Goal: Task Accomplishment & Management: Manage account settings

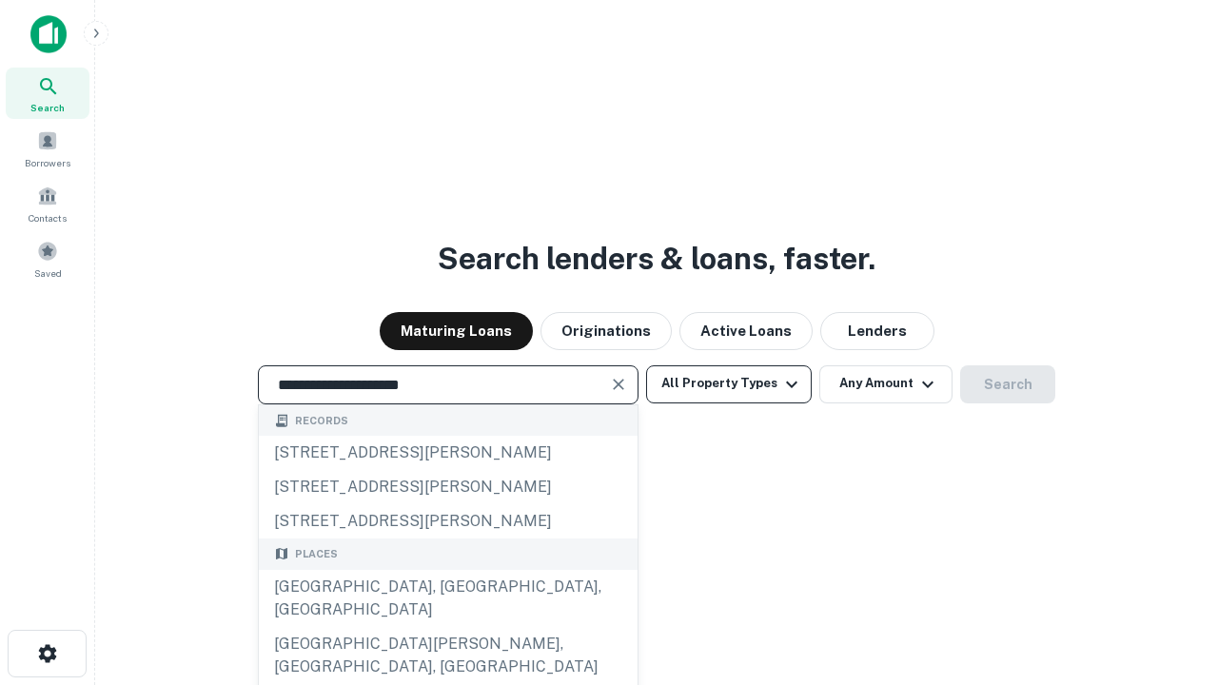
click at [447, 627] on div "Santa Monica, CA, USA" at bounding box center [448, 598] width 379 height 57
click at [729, 384] on button "All Property Types" at bounding box center [729, 385] width 166 height 38
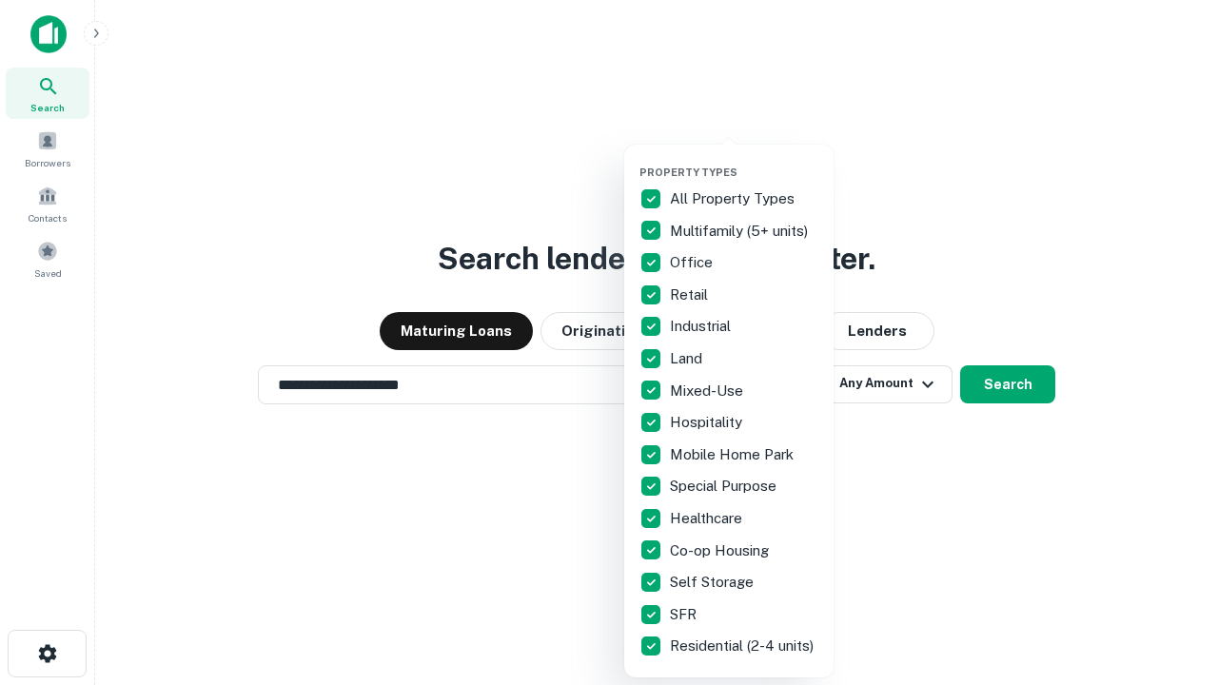
type input "**********"
click at [744, 160] on button "button" at bounding box center [744, 160] width 209 height 1
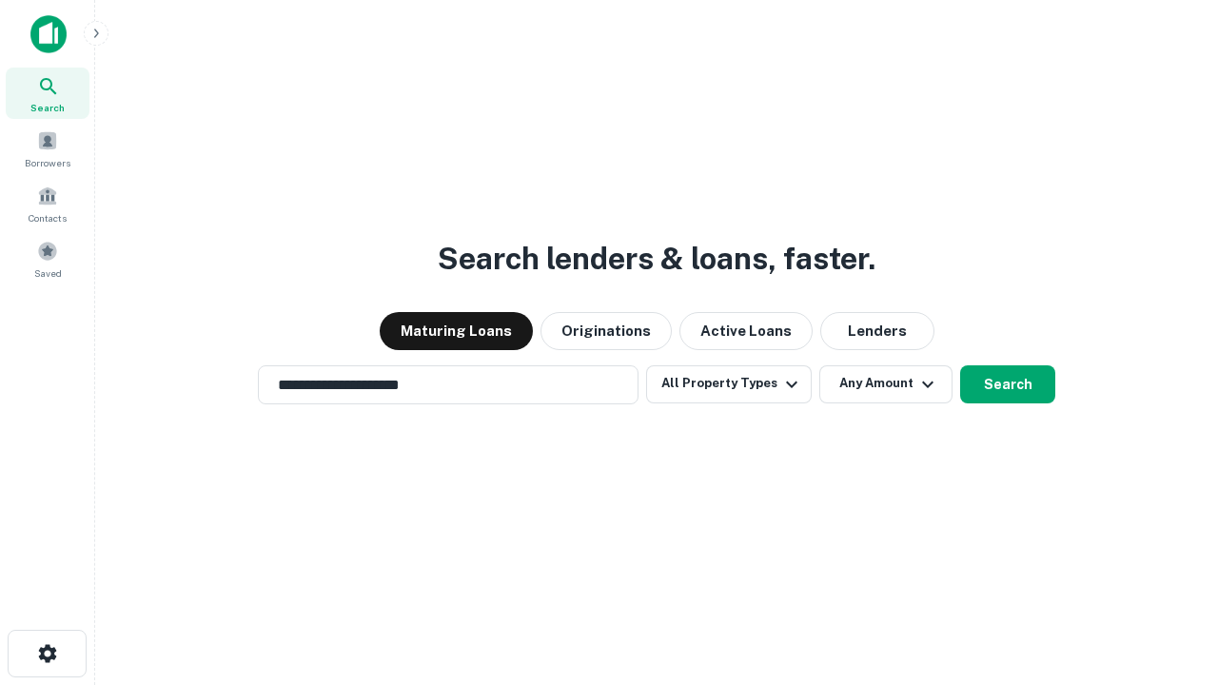
scroll to position [30, 0]
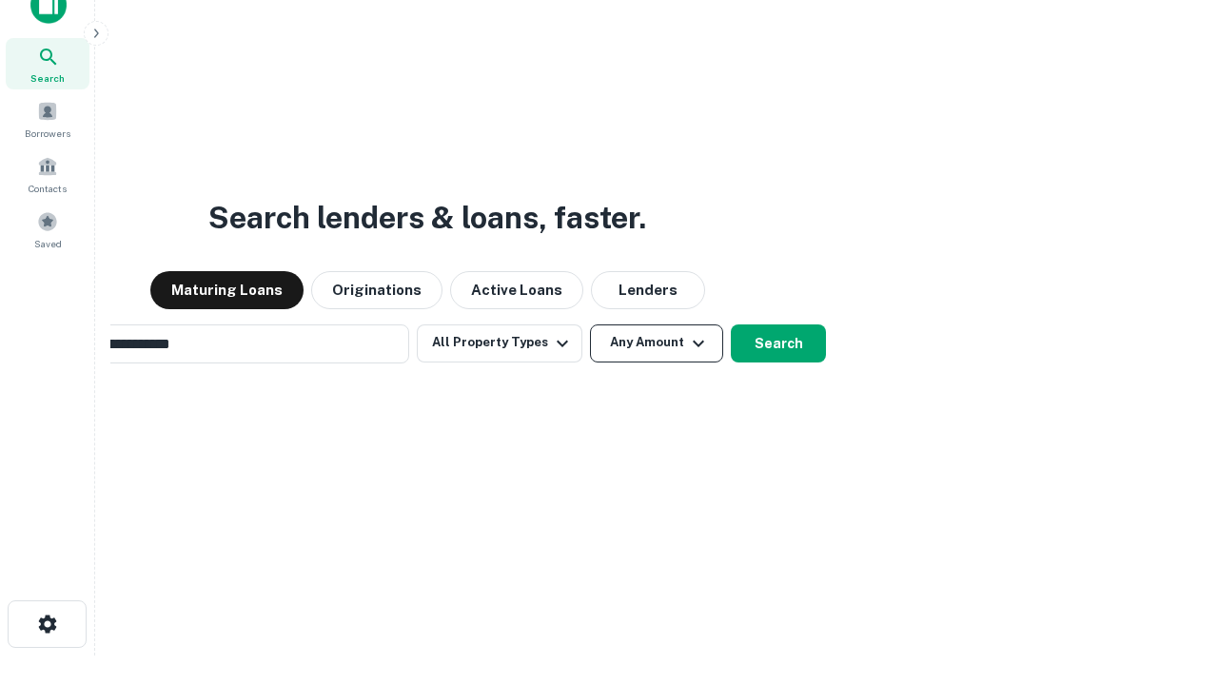
click at [590, 325] on button "Any Amount" at bounding box center [656, 344] width 133 height 38
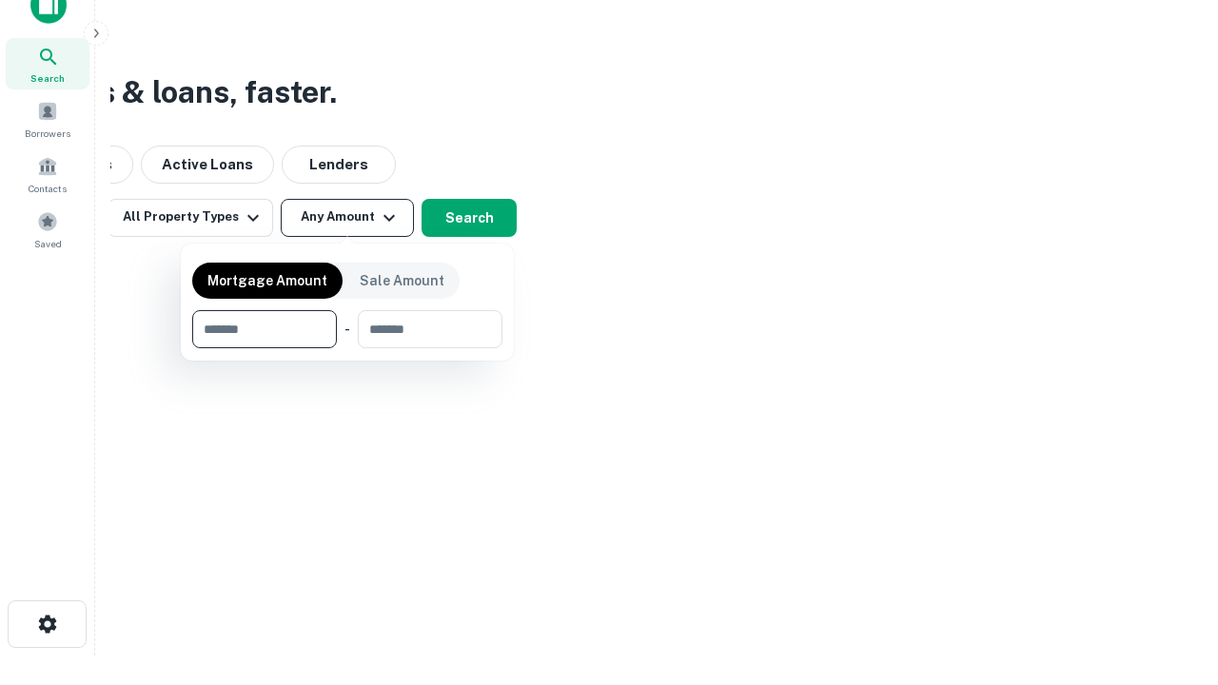
scroll to position [30, 0]
type input "*******"
click at [347, 348] on button "button" at bounding box center [347, 348] width 310 height 1
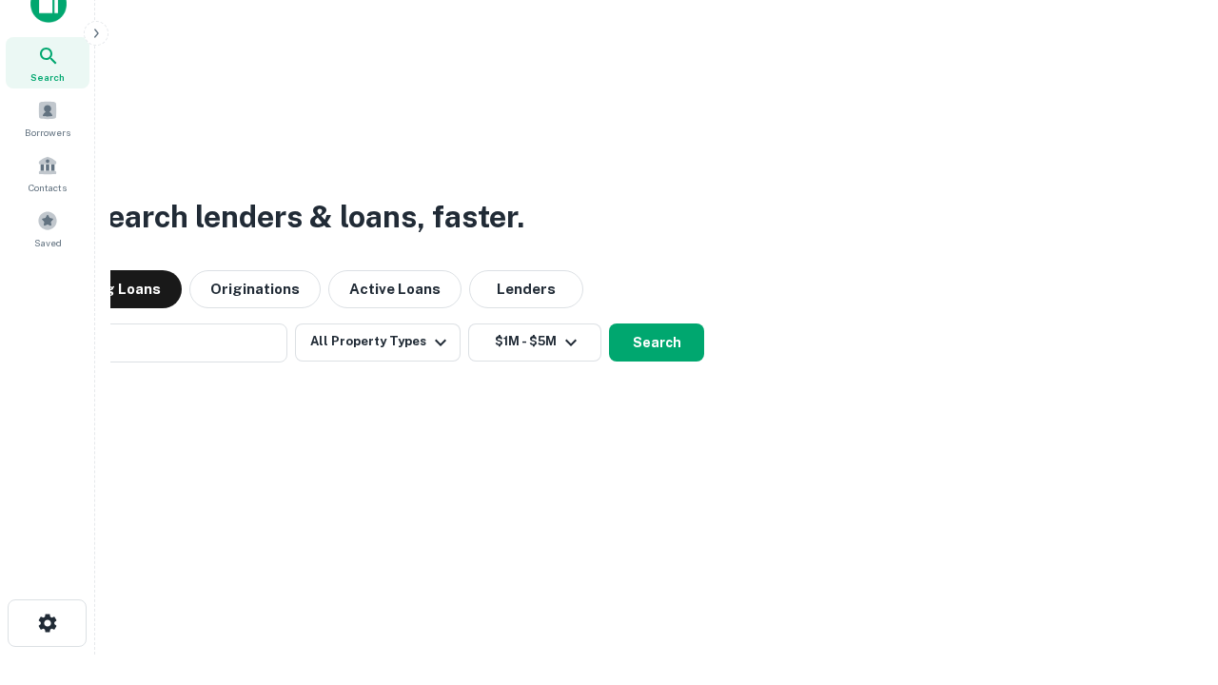
scroll to position [30, 0]
click at [657, 343] on button "Search" at bounding box center [656, 344] width 95 height 38
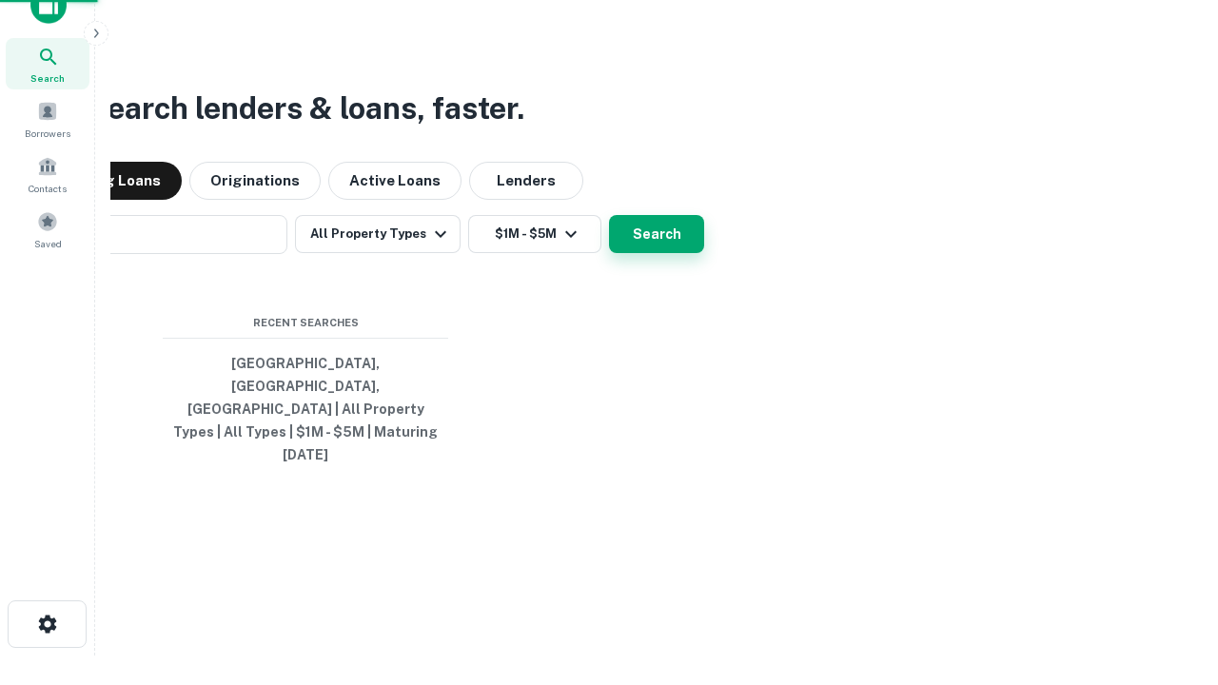
scroll to position [0, 351]
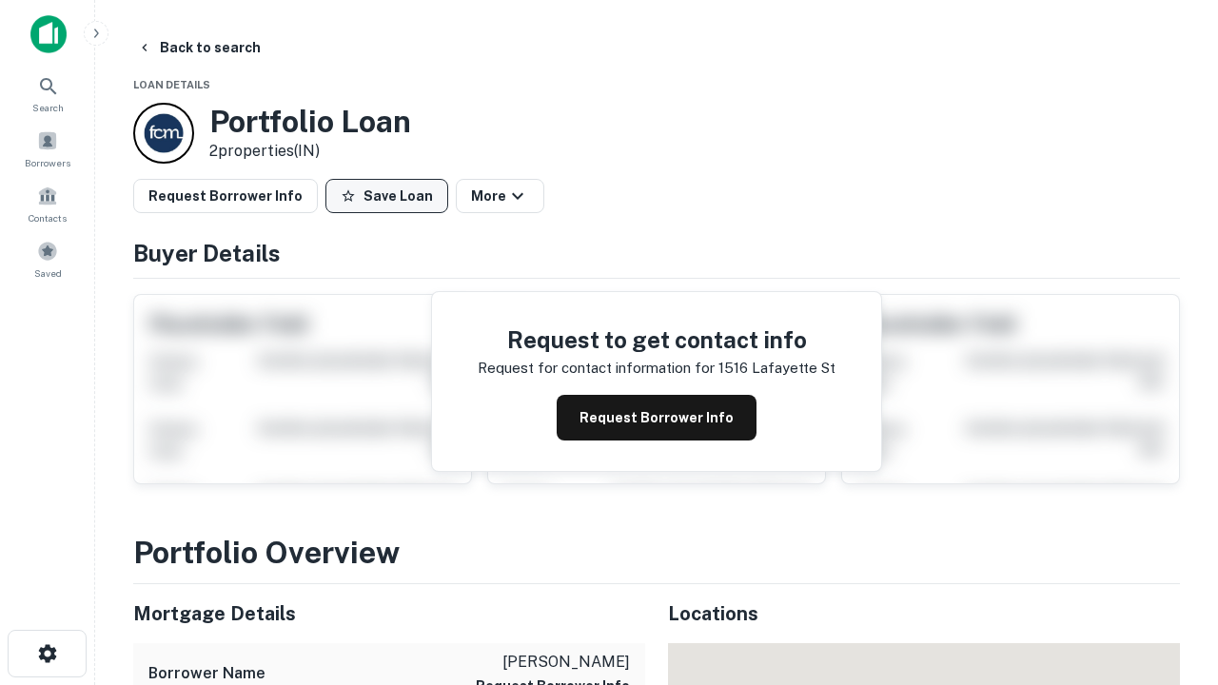
click at [386, 196] on button "Save Loan" at bounding box center [387, 196] width 123 height 34
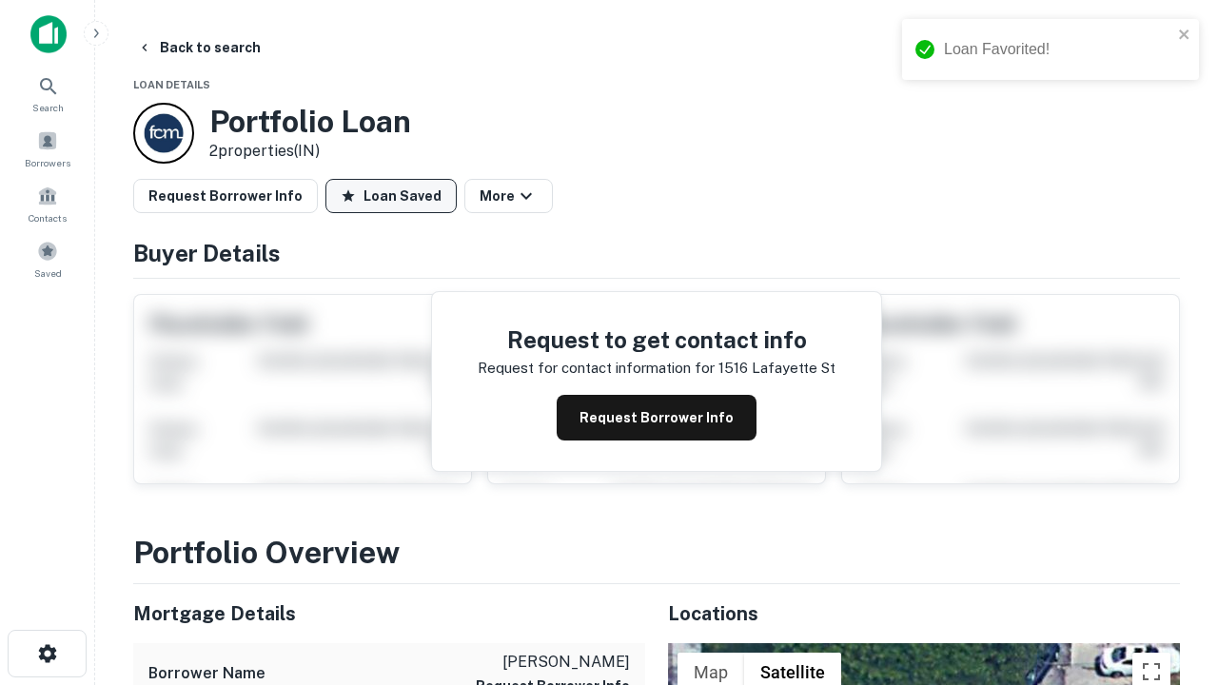
click at [391, 196] on button "Loan Saved" at bounding box center [391, 196] width 131 height 34
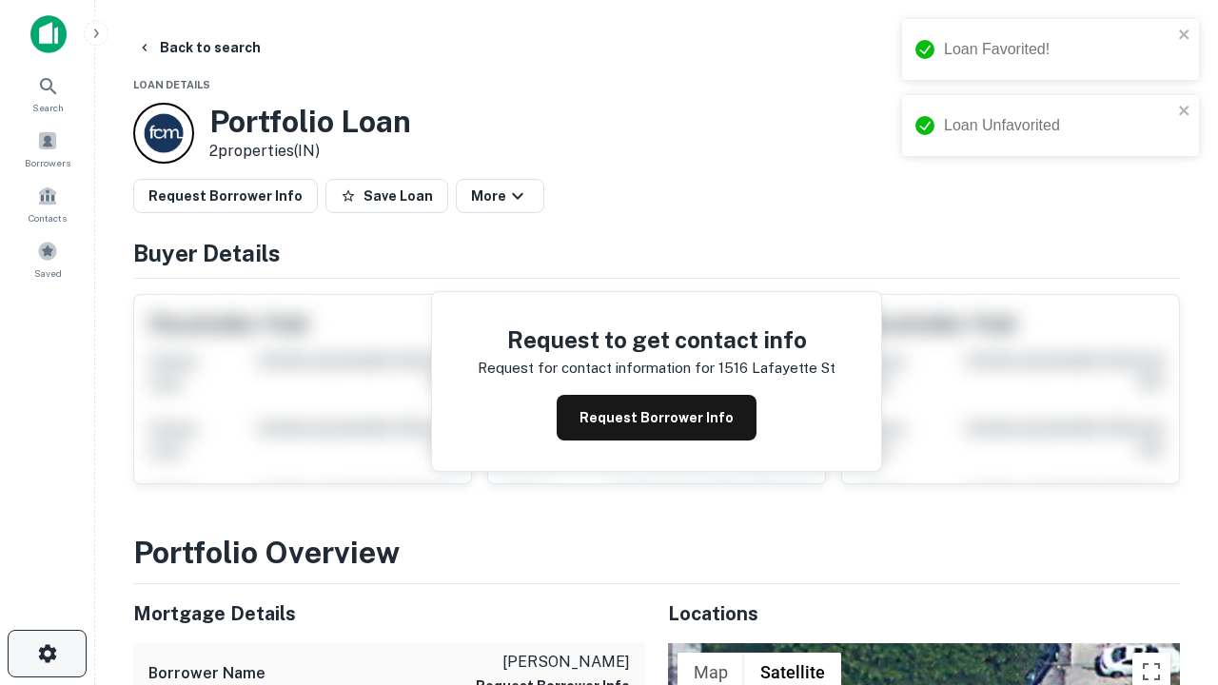
click at [47, 654] on icon "button" at bounding box center [47, 653] width 23 height 23
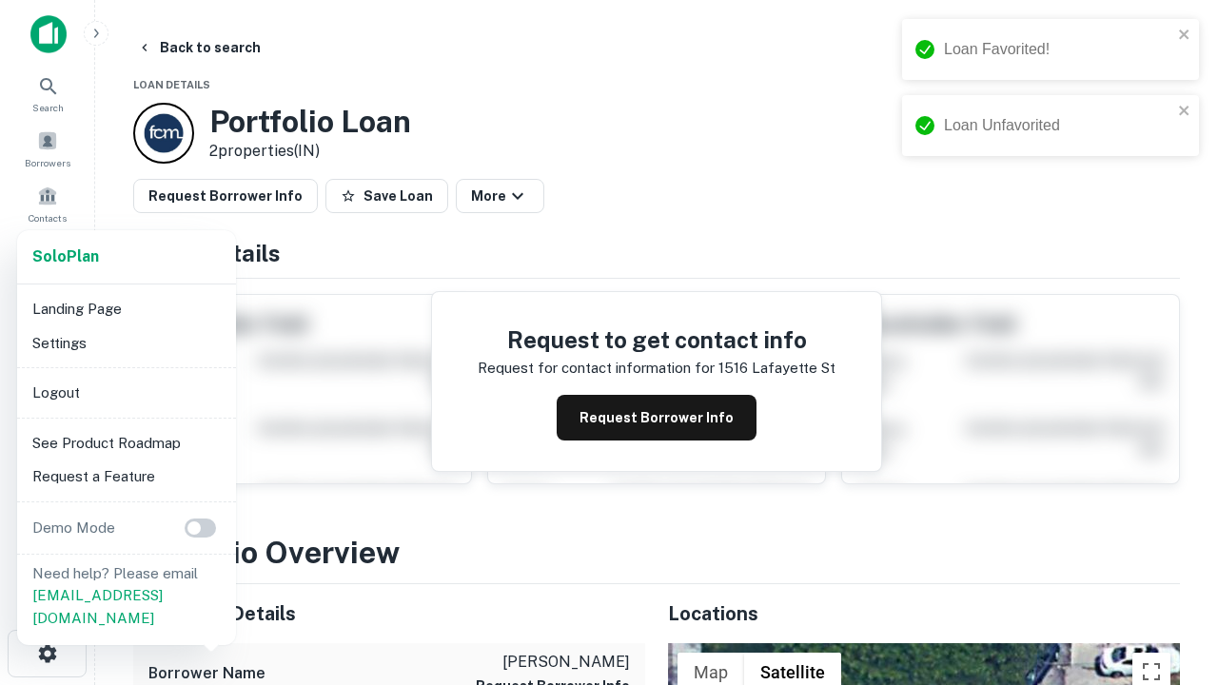
click at [126, 392] on li "Logout" at bounding box center [127, 393] width 204 height 34
